Goal: Use online tool/utility: Utilize a website feature to perform a specific function

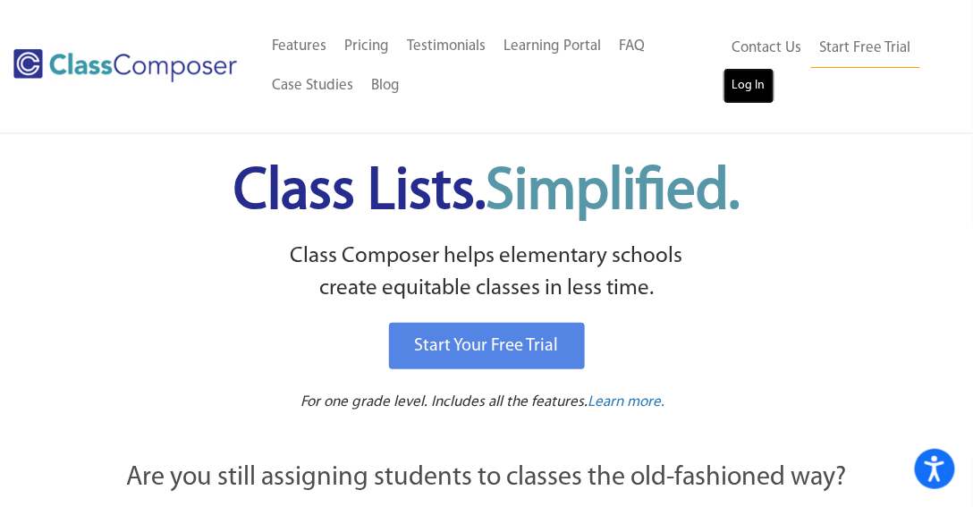
click at [745, 91] on link "Log In" at bounding box center [749, 86] width 51 height 36
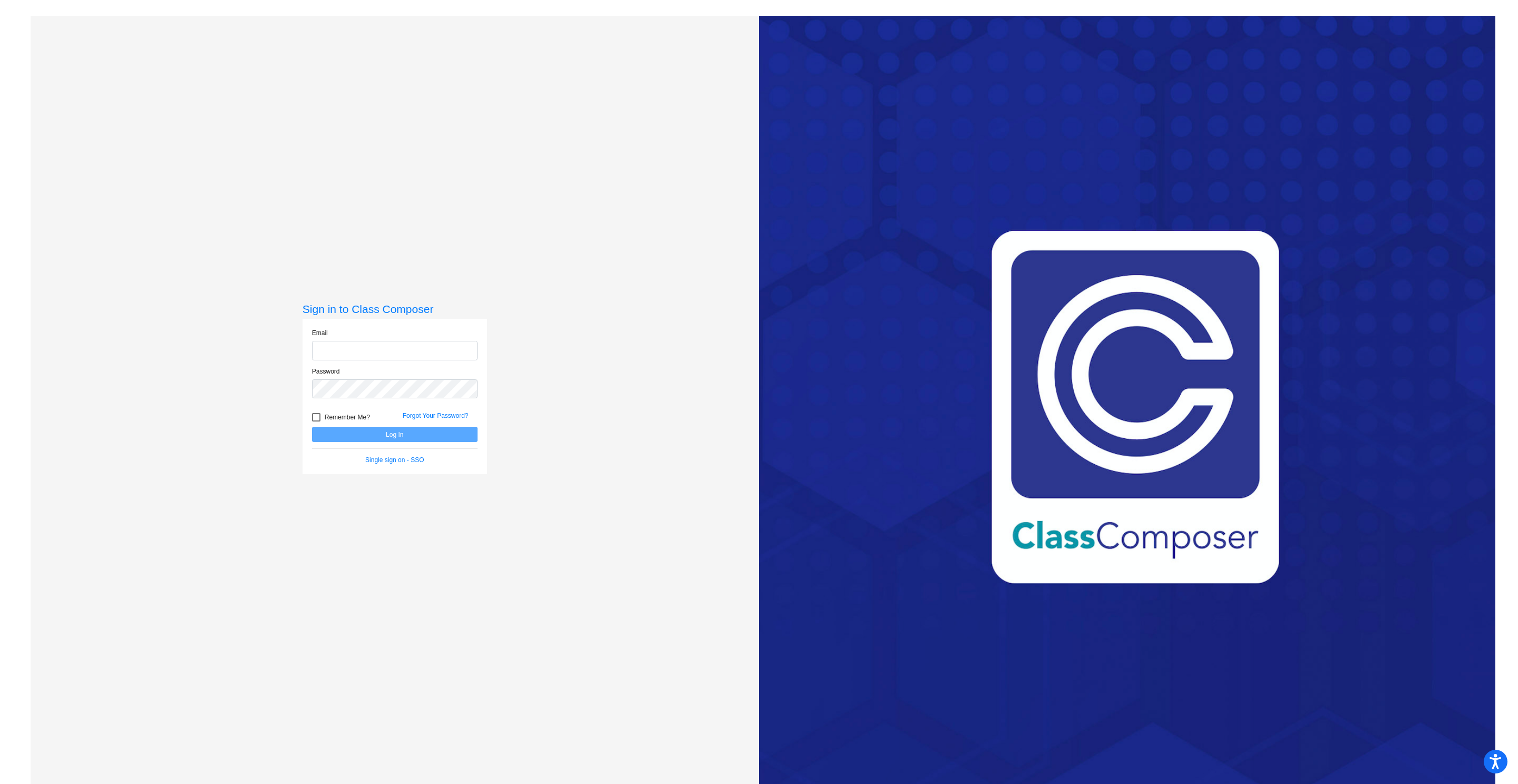
type input "[PERSON_NAME][EMAIL_ADDRESS][PERSON_NAME][DOMAIN_NAME]"
click at [437, 438] on button "Log In" at bounding box center [395, 434] width 166 height 15
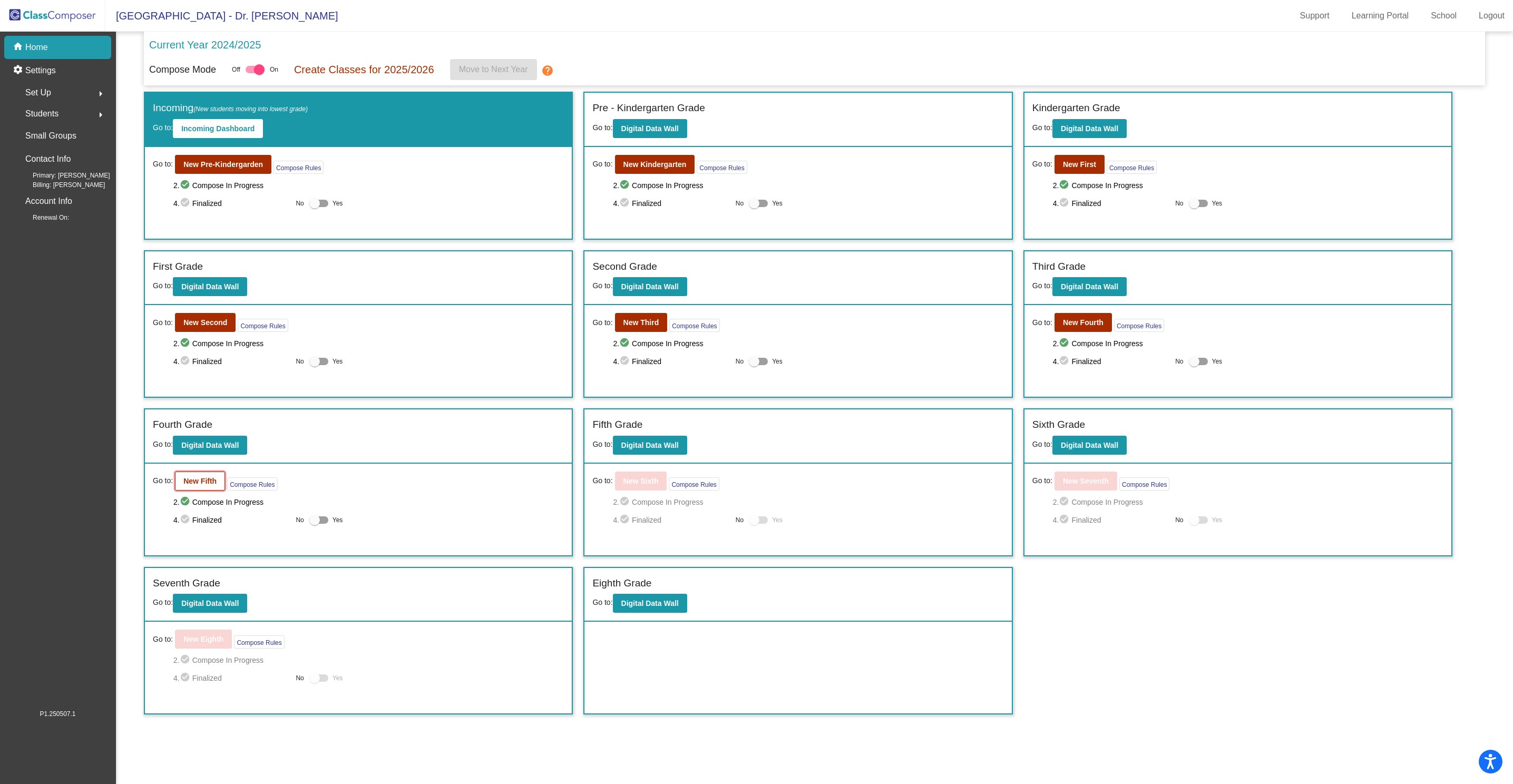
click at [187, 484] on b "New Fifth" at bounding box center [200, 481] width 33 height 8
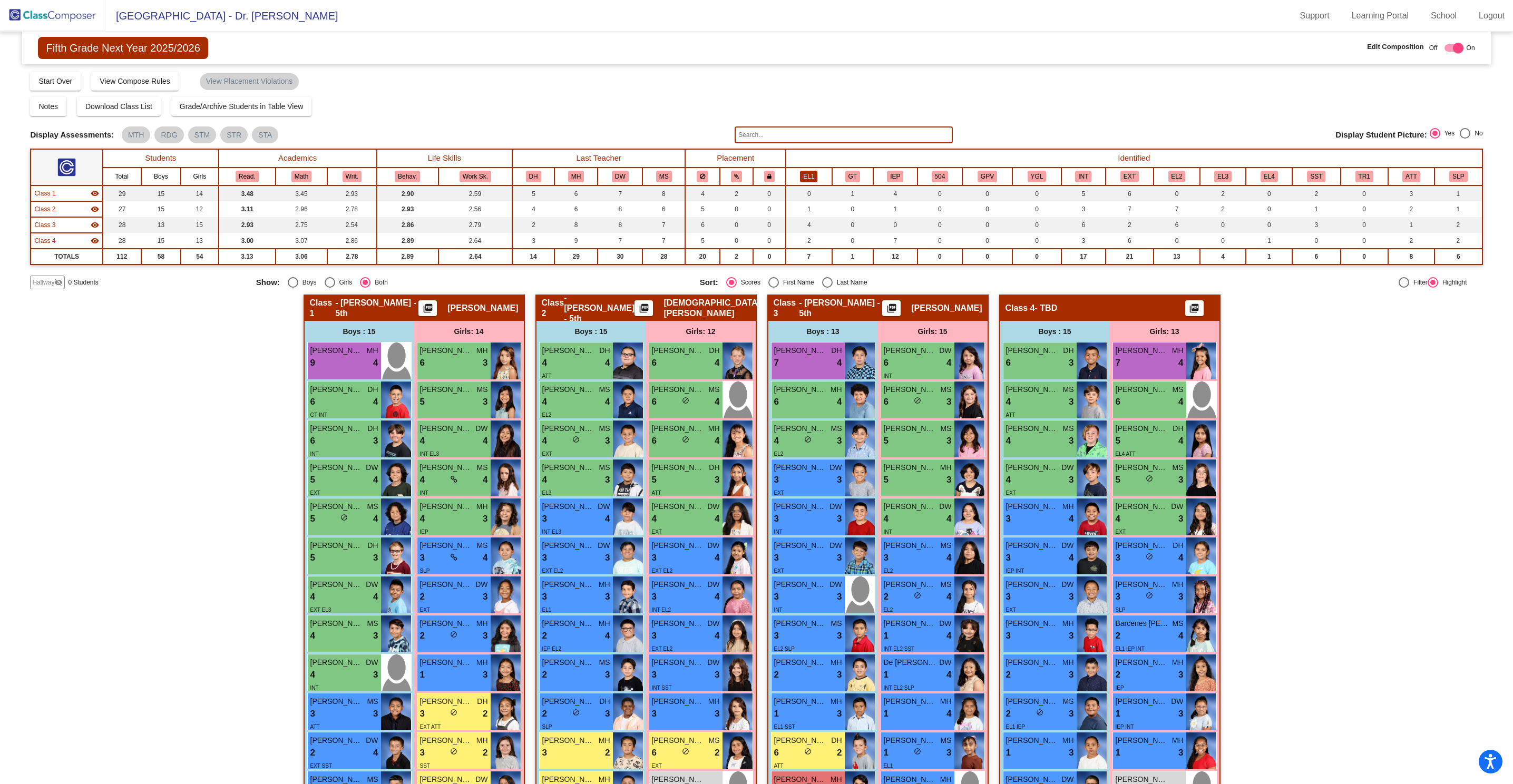
click at [805, 175] on button "EL1" at bounding box center [809, 177] width 18 height 12
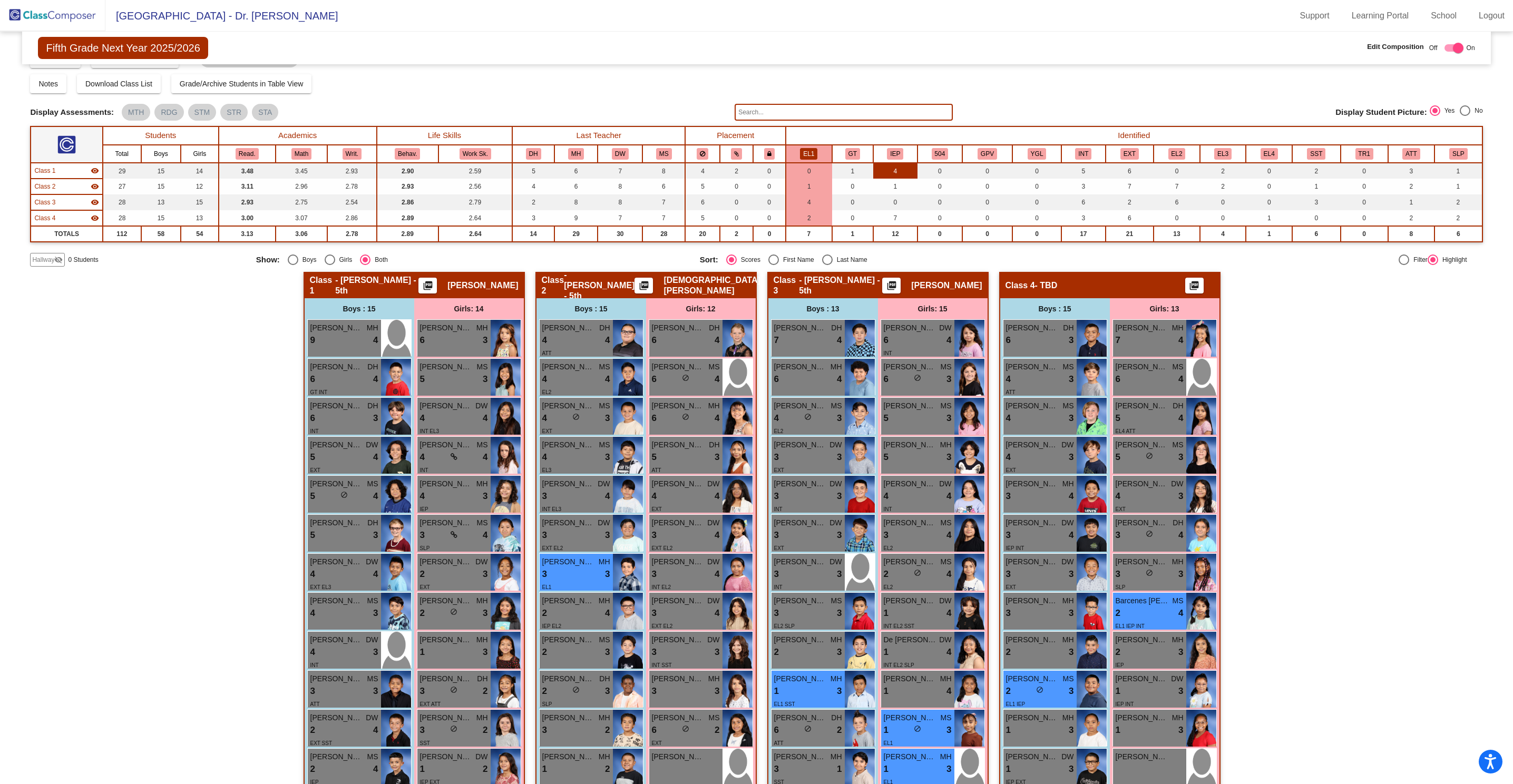
scroll to position [19, 0]
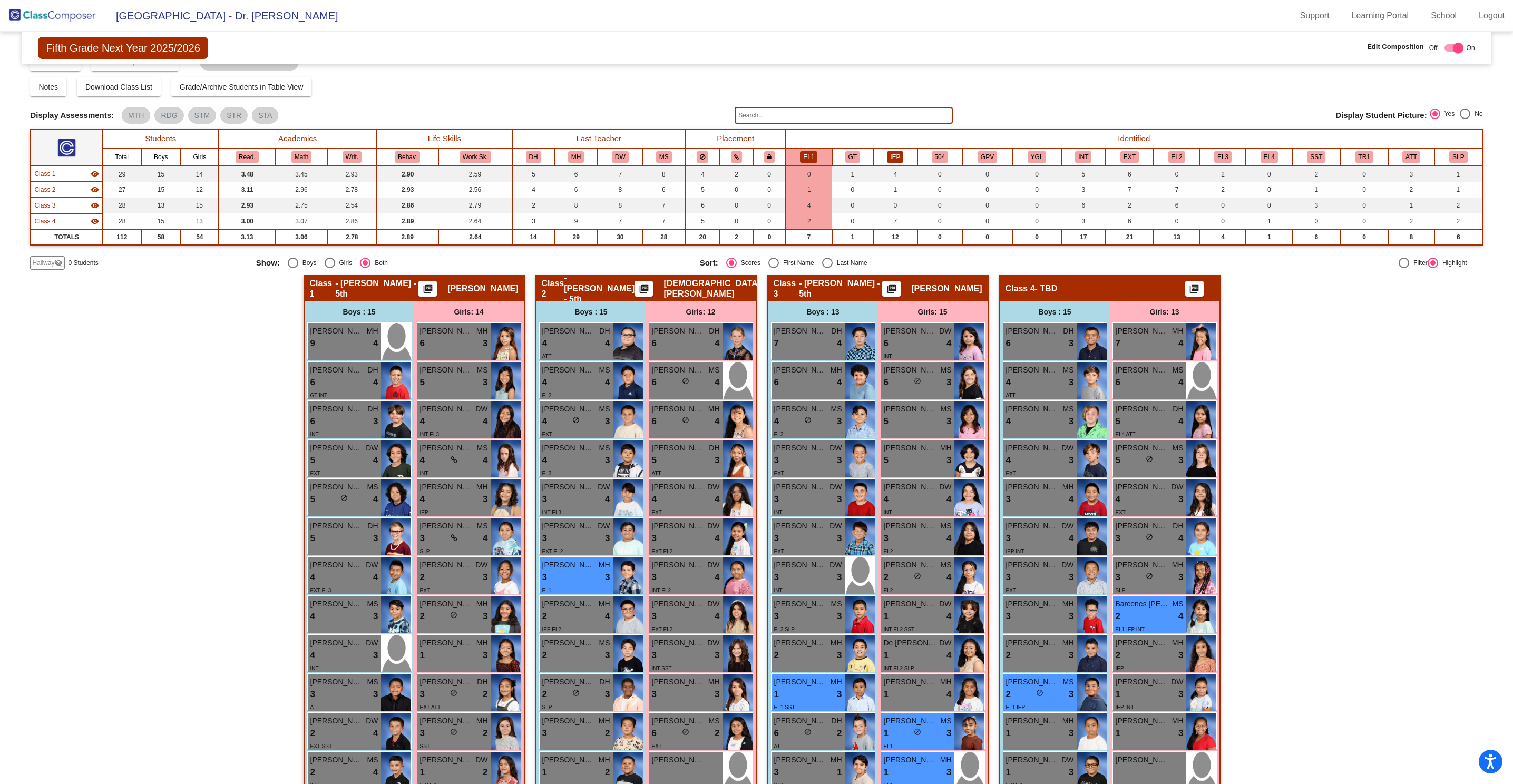
click at [888, 157] on button "IEP" at bounding box center [895, 157] width 16 height 12
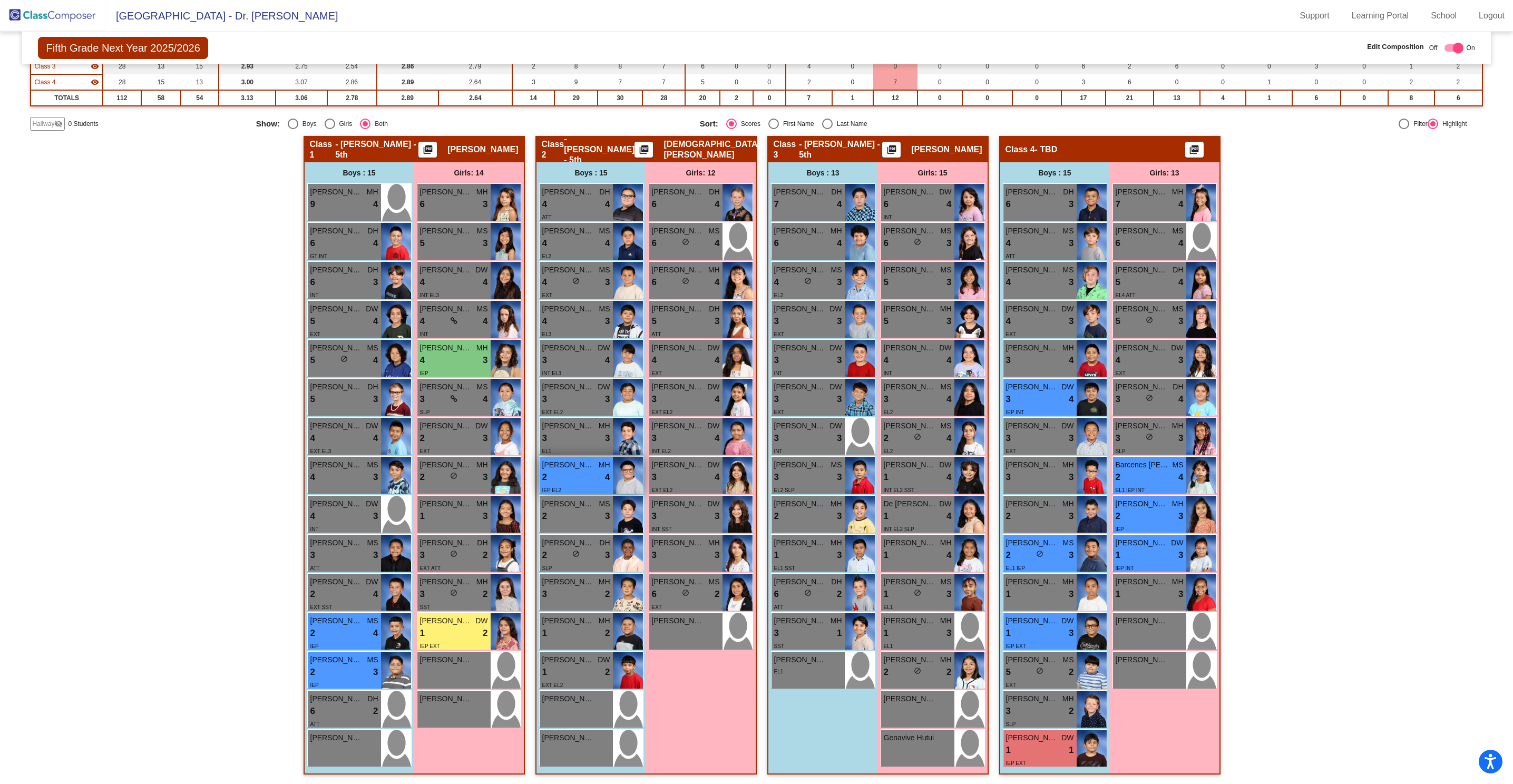
scroll to position [1, 0]
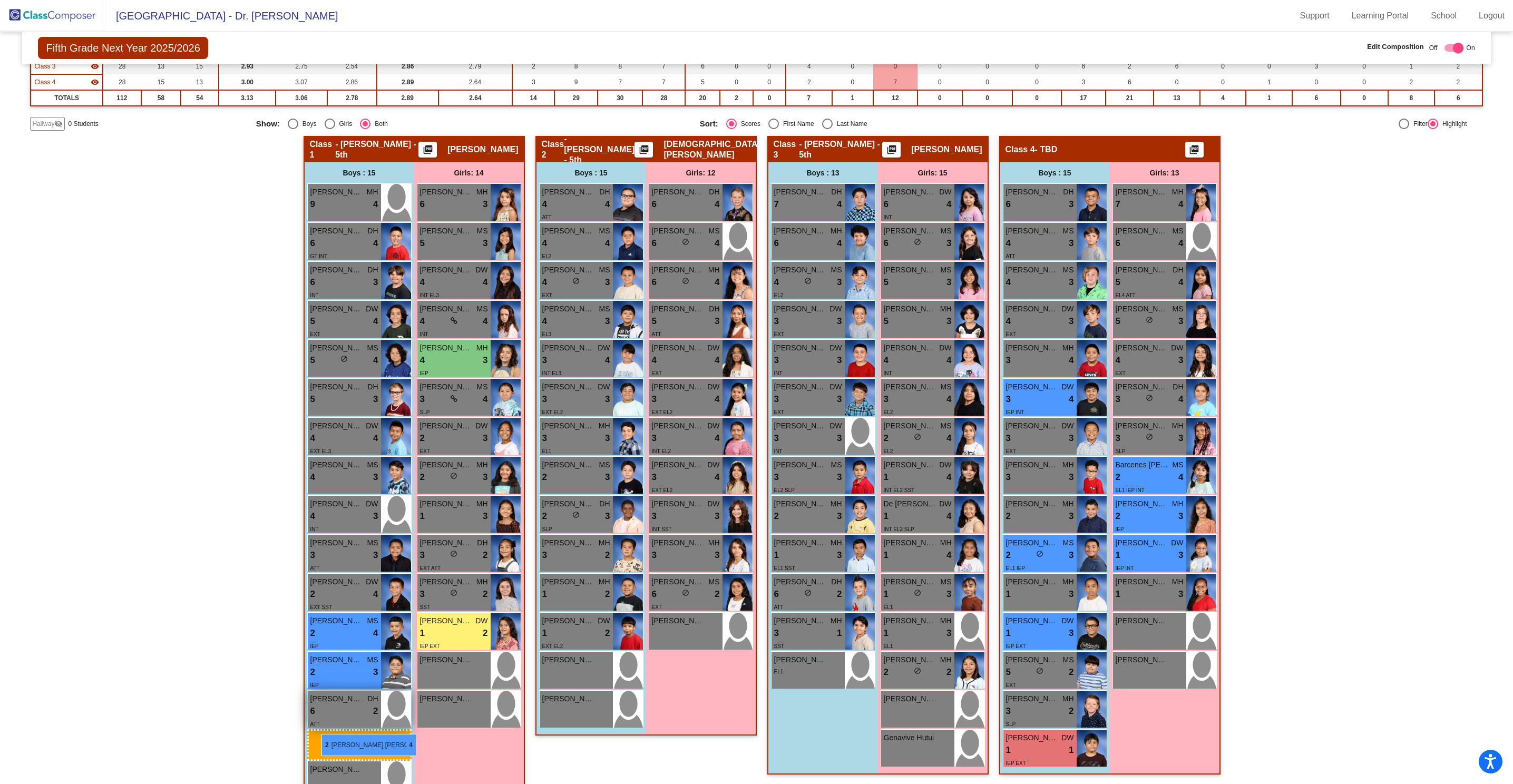
drag, startPoint x: 577, startPoint y: 472, endPoint x: 327, endPoint y: 732, distance: 360.7
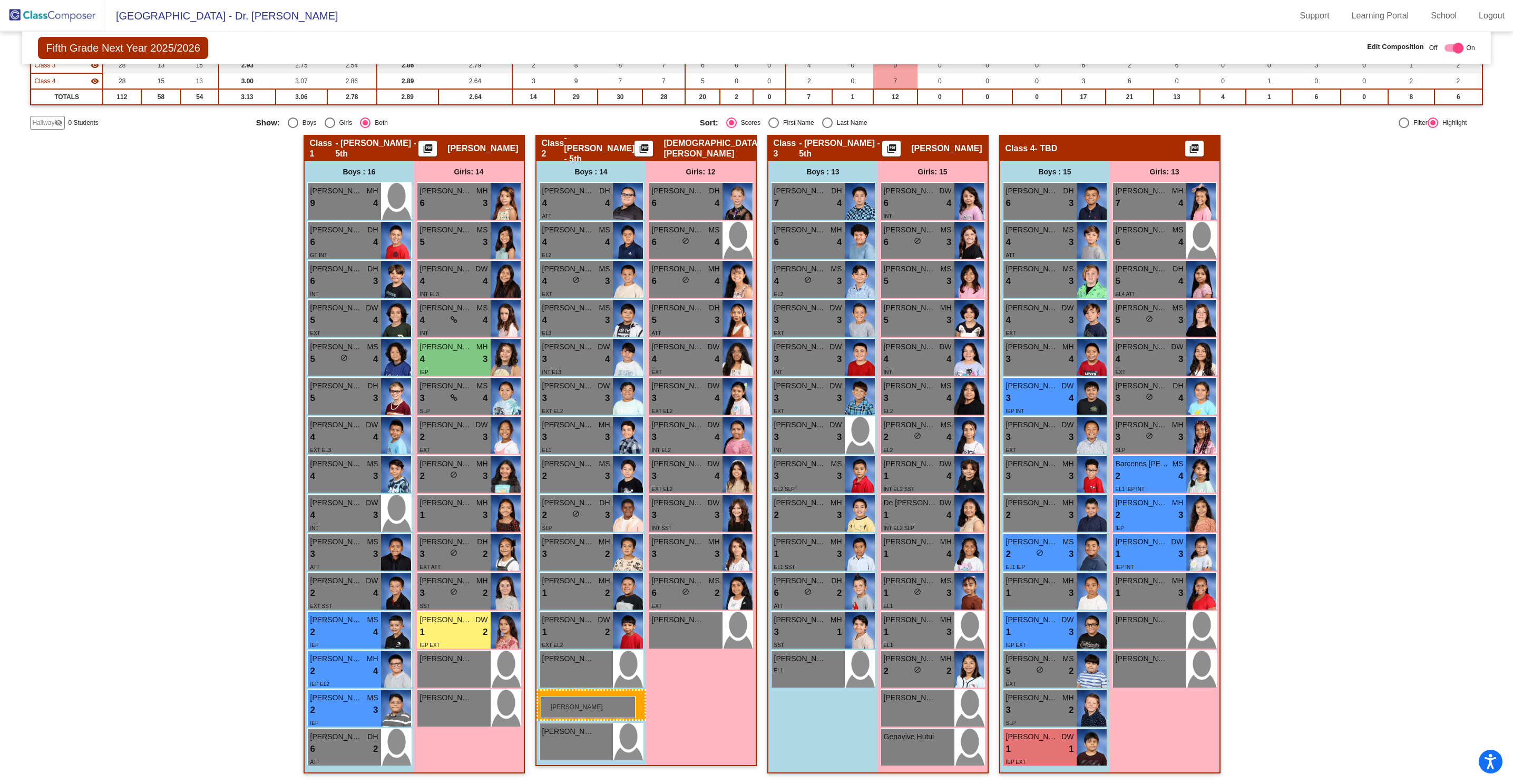
scroll to position [158, 0]
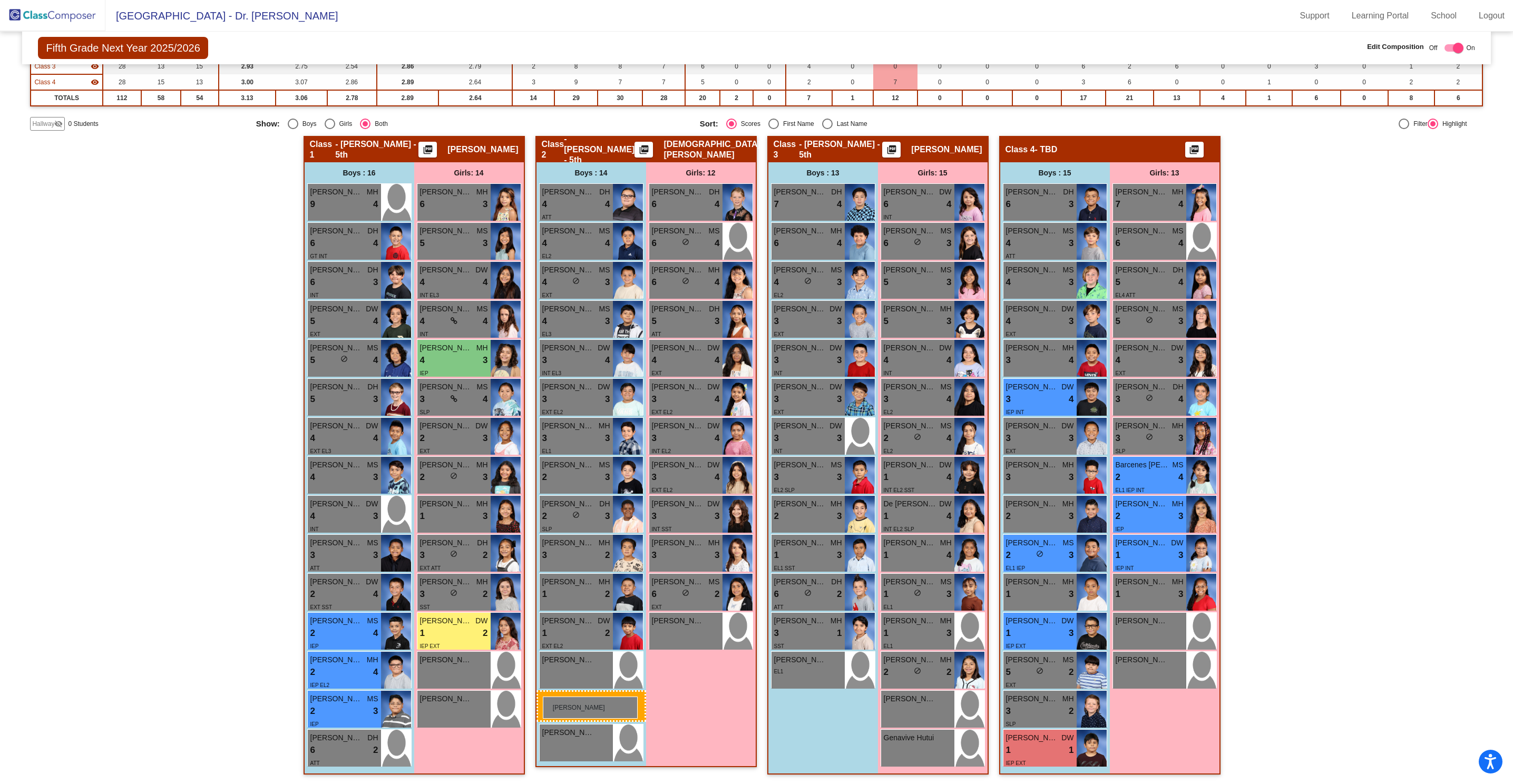
drag, startPoint x: 345, startPoint y: 751, endPoint x: 543, endPoint y: 696, distance: 205.5
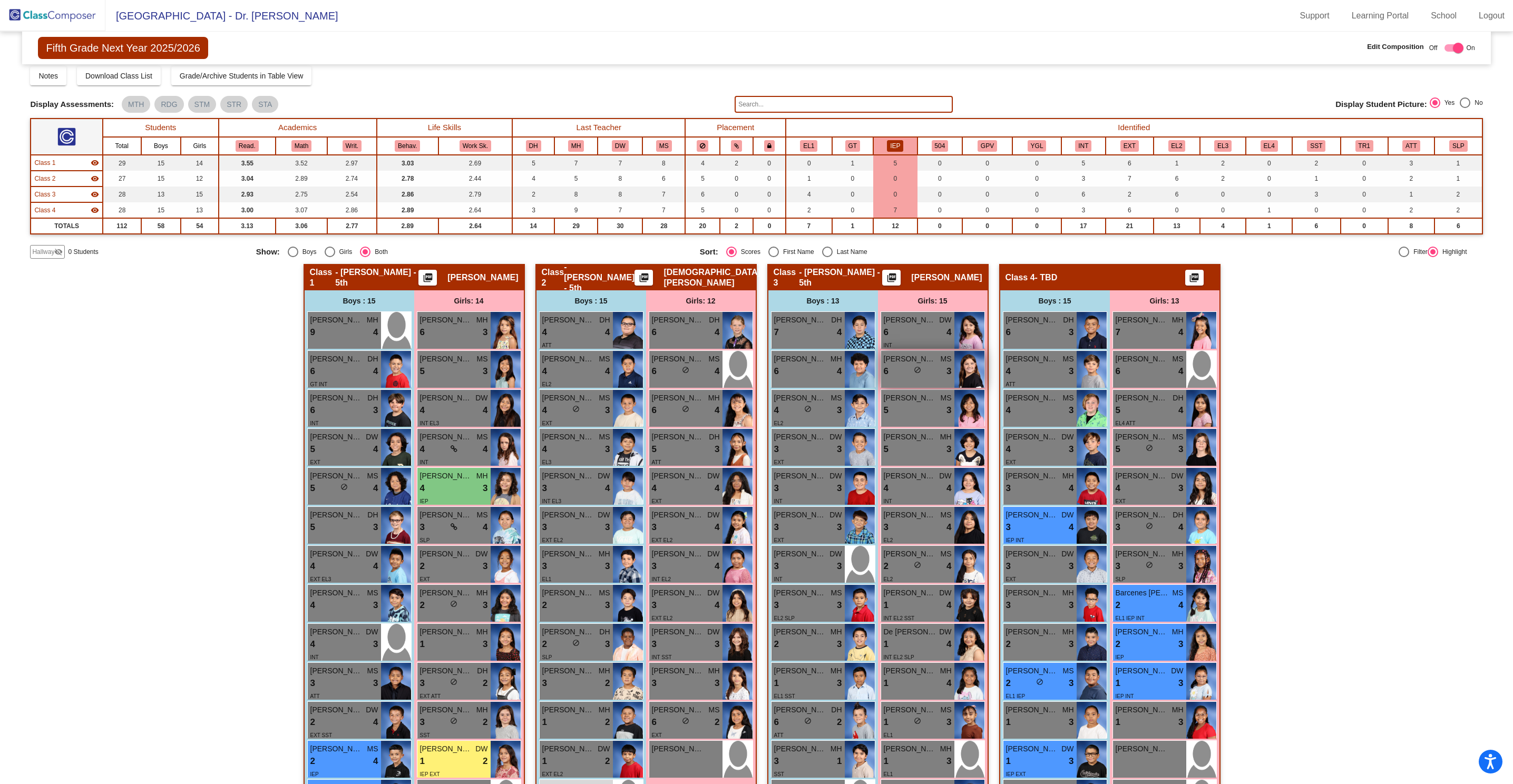
scroll to position [30, 0]
